Goal: Task Accomplishment & Management: Use online tool/utility

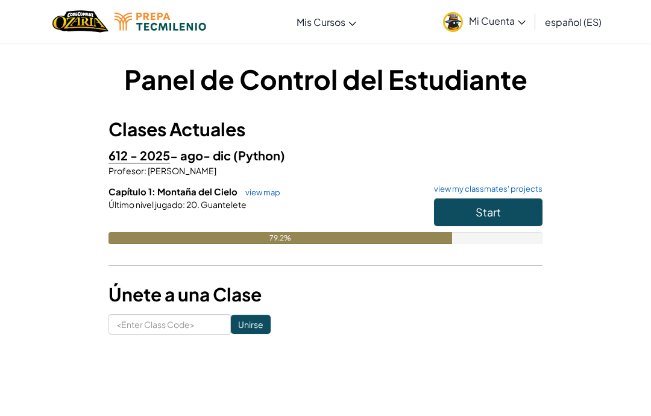
click at [498, 208] on span "Start" at bounding box center [487, 212] width 25 height 14
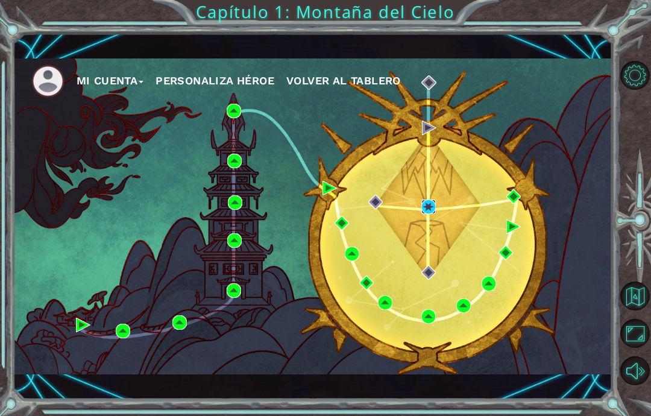
click at [430, 204] on img at bounding box center [428, 206] width 14 height 14
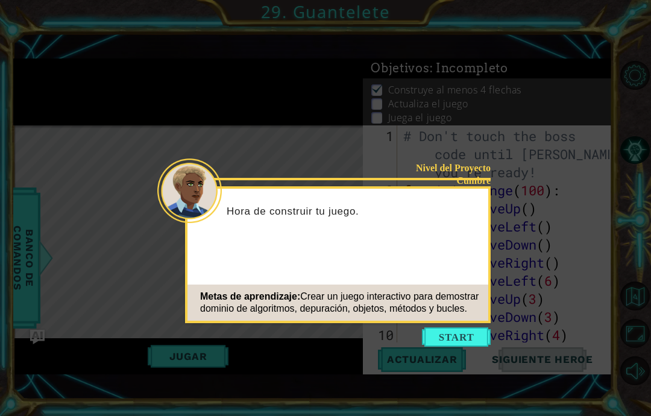
click at [476, 334] on button "Start" at bounding box center [456, 336] width 69 height 19
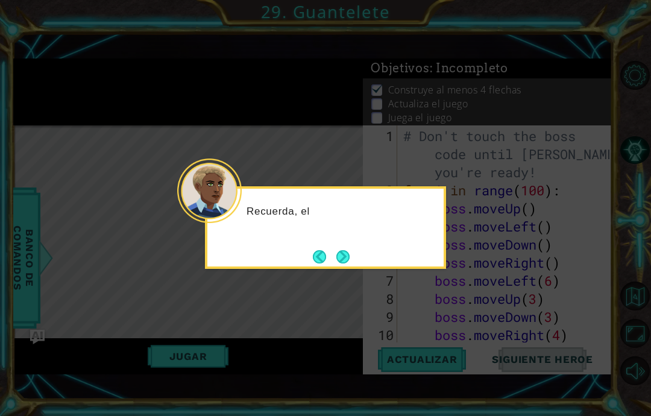
click at [345, 253] on button "Next" at bounding box center [343, 256] width 20 height 20
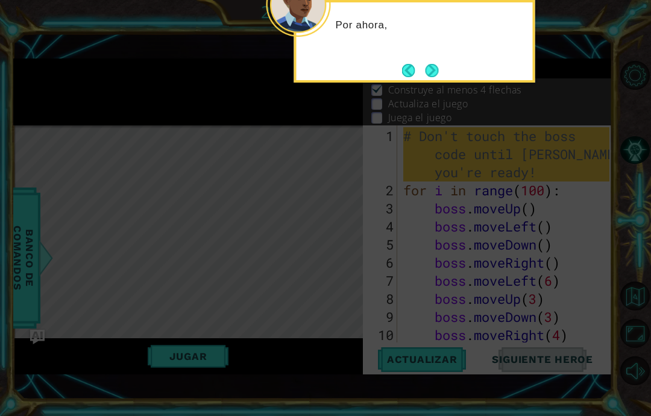
click at [439, 76] on button "Next" at bounding box center [431, 70] width 19 height 19
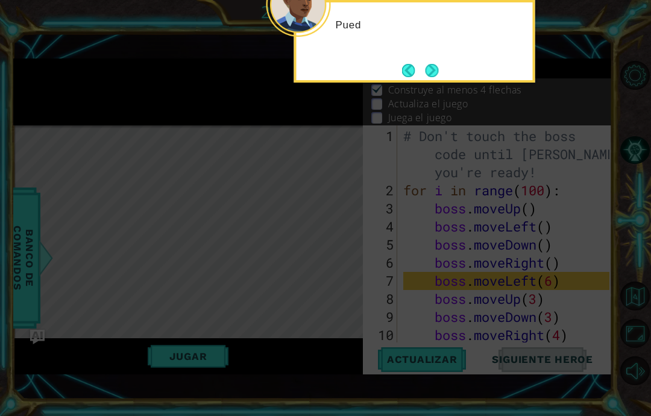
click at [433, 74] on button "Next" at bounding box center [431, 69] width 17 height 17
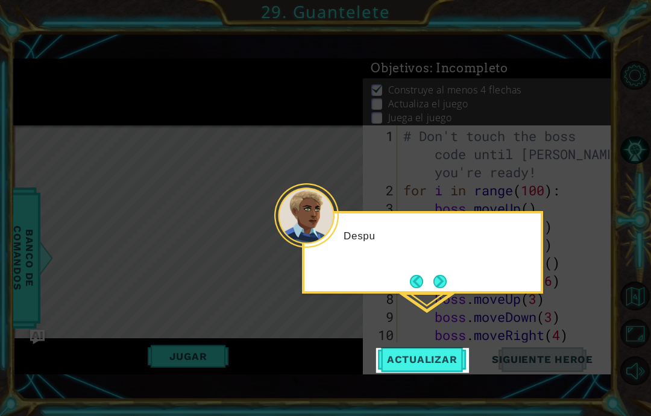
click at [444, 289] on button "Next" at bounding box center [440, 281] width 22 height 22
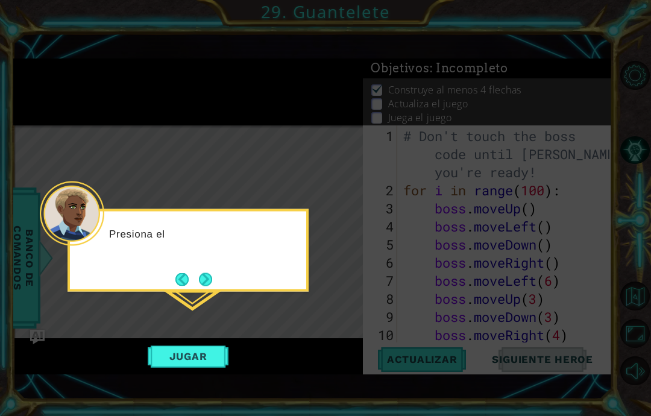
click at [207, 279] on button "Next" at bounding box center [205, 278] width 13 height 13
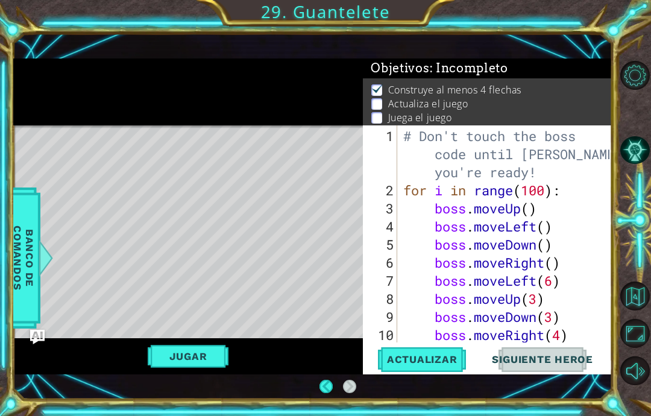
scroll to position [48, 0]
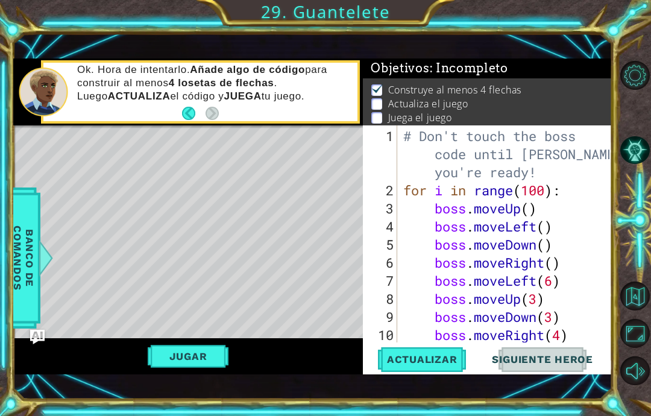
click at [207, 362] on button "Jugar" at bounding box center [188, 356] width 81 height 23
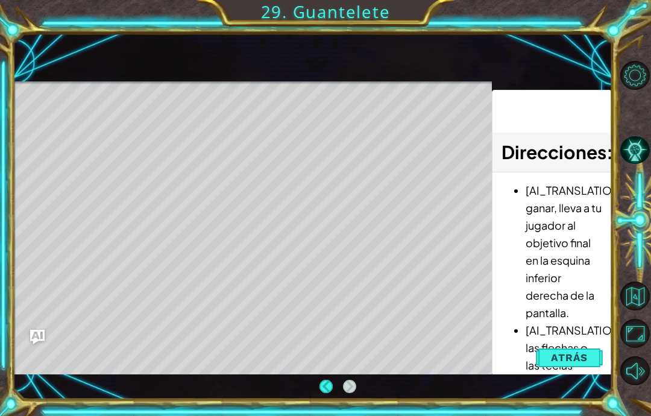
scroll to position [0, 0]
click at [567, 243] on li "[AI_TRANSLATION]Para ganar, lleva a tu jugador al objetivo final en la esquina …" at bounding box center [563, 251] width 77 height 140
click at [573, 357] on span "Atrás" at bounding box center [569, 357] width 37 height 12
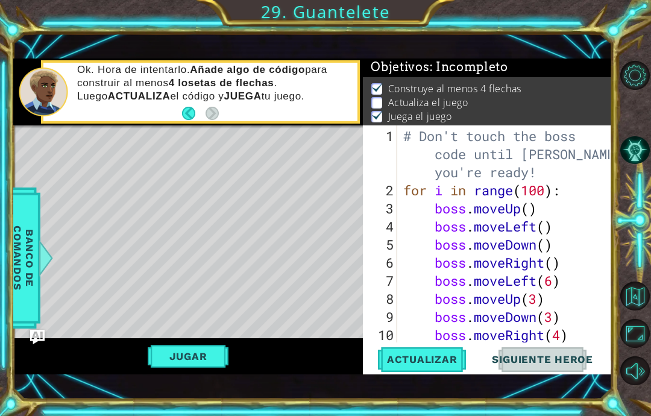
scroll to position [2, 0]
click at [210, 357] on button "Jugar" at bounding box center [188, 356] width 81 height 23
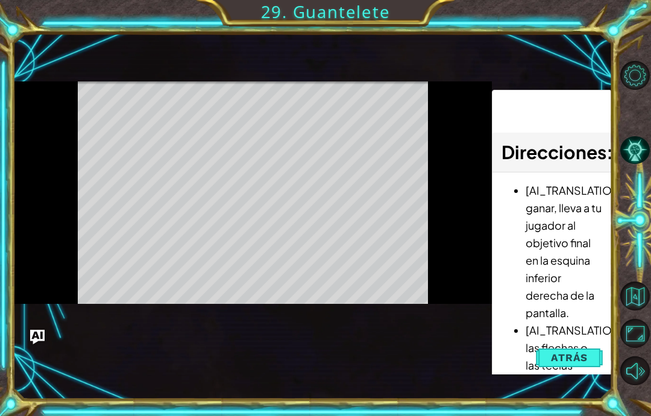
scroll to position [39, 0]
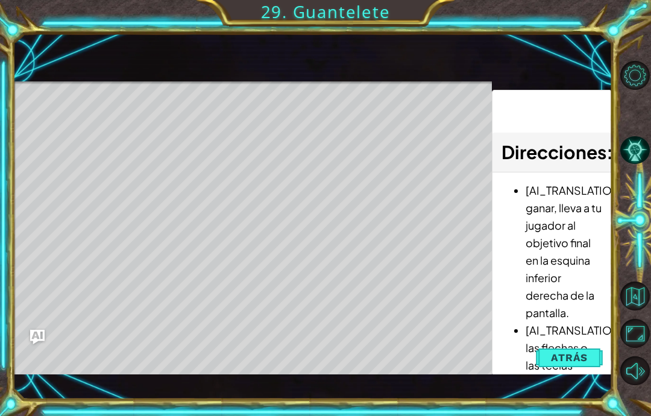
click at [564, 360] on span "Atrás" at bounding box center [569, 357] width 37 height 12
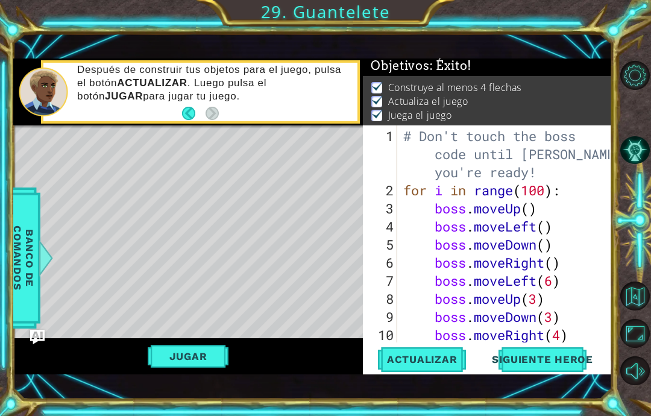
click at [208, 359] on button "Jugar" at bounding box center [188, 356] width 81 height 23
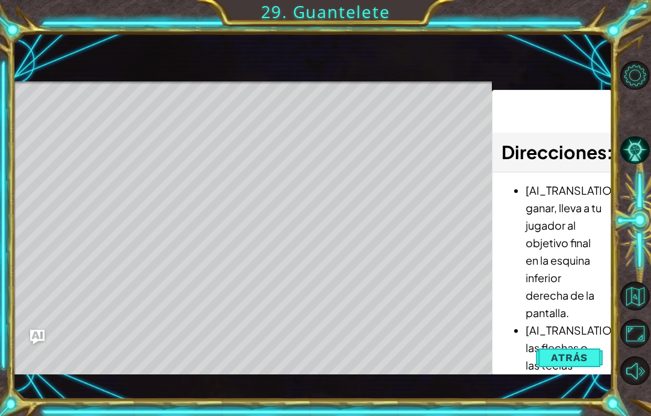
click at [567, 346] on button "Atrás" at bounding box center [569, 357] width 67 height 24
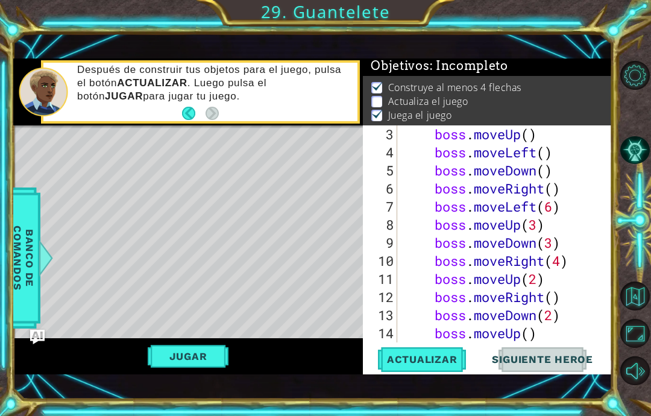
scroll to position [39, 0]
click at [634, 111] on div at bounding box center [636, 223] width 30 height 333
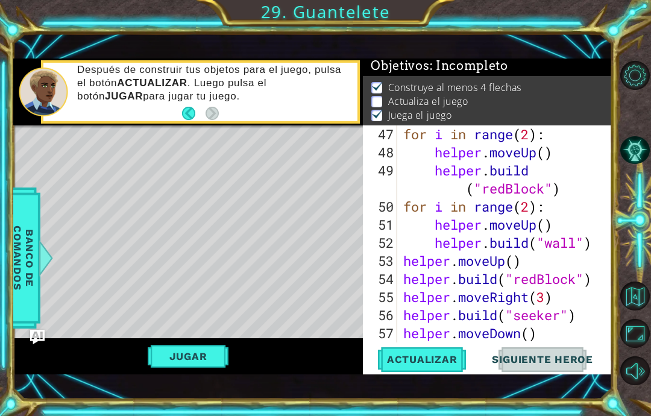
scroll to position [1043, 0]
